Goal: Task Accomplishment & Management: Use online tool/utility

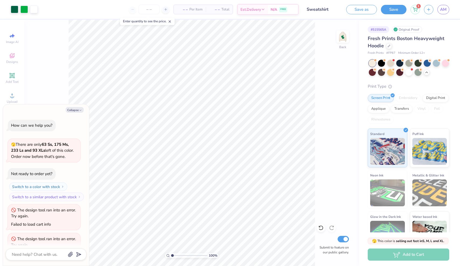
scroll to position [71, 0]
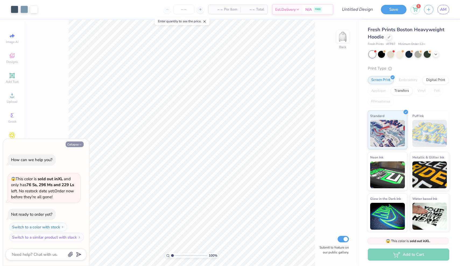
click at [76, 145] on button "Collapse" at bounding box center [75, 144] width 18 height 6
type textarea "x"
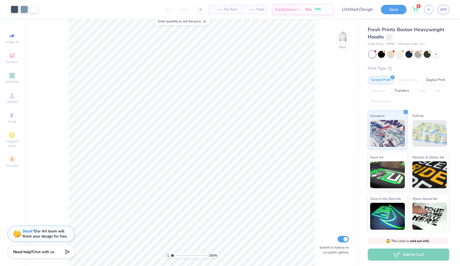
click at [390, 36] on icon at bounding box center [388, 36] width 3 height 3
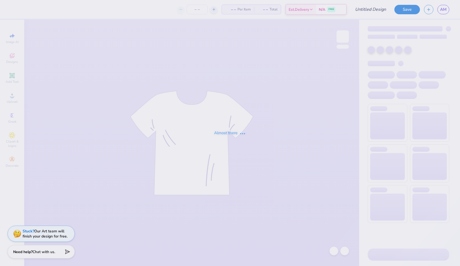
type input "Sweatshirt"
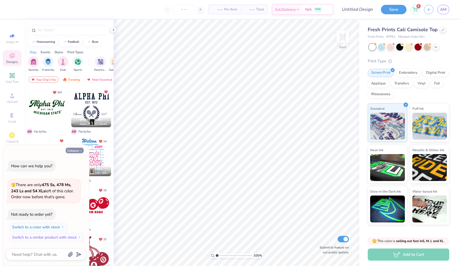
click at [78, 151] on button "Collapse" at bounding box center [75, 151] width 18 height 6
type textarea "x"
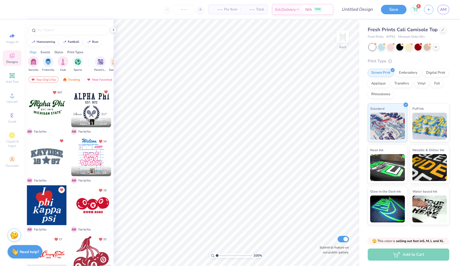
click at [48, 159] on div at bounding box center [47, 156] width 40 height 40
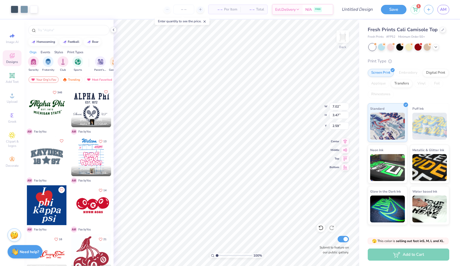
type input "1.72"
click at [12, 11] on div at bounding box center [15, 9] width 8 height 8
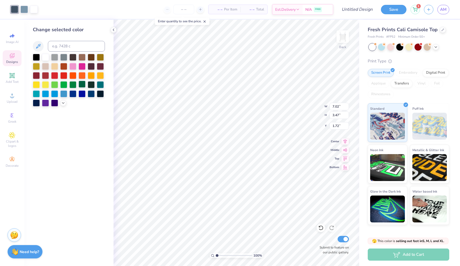
click at [80, 86] on div at bounding box center [82, 84] width 7 height 7
click at [23, 9] on div at bounding box center [24, 9] width 8 height 8
click at [63, 85] on div at bounding box center [63, 84] width 7 height 7
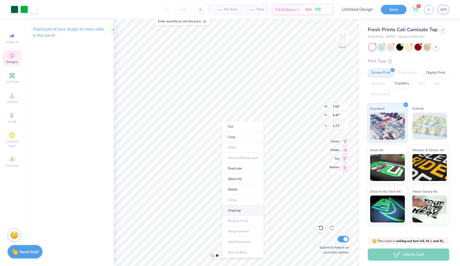
click at [235, 210] on li "Ungroup" at bounding box center [243, 210] width 42 height 10
type input "1.27"
type input "1.56"
type input "1.82"
type input "0.20"
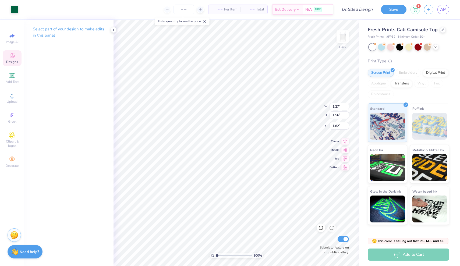
type input "0.26"
type input "4.79"
type input "0.04"
type input "0.03"
type input "4.44"
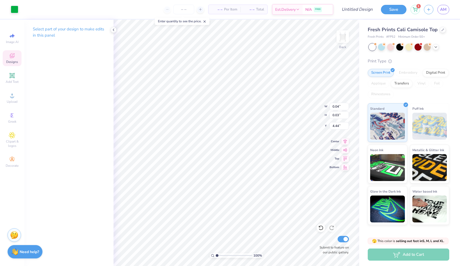
type input "0.20"
type input "0.26"
type input "4.29"
click at [112, 29] on icon at bounding box center [113, 30] width 4 height 4
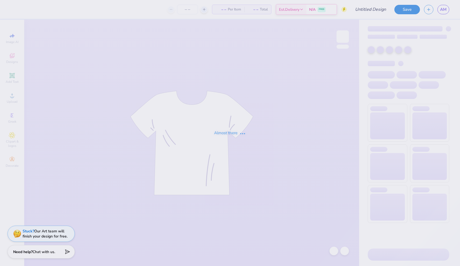
type input "Sweatshirt"
